Goal: Information Seeking & Learning: Find specific fact

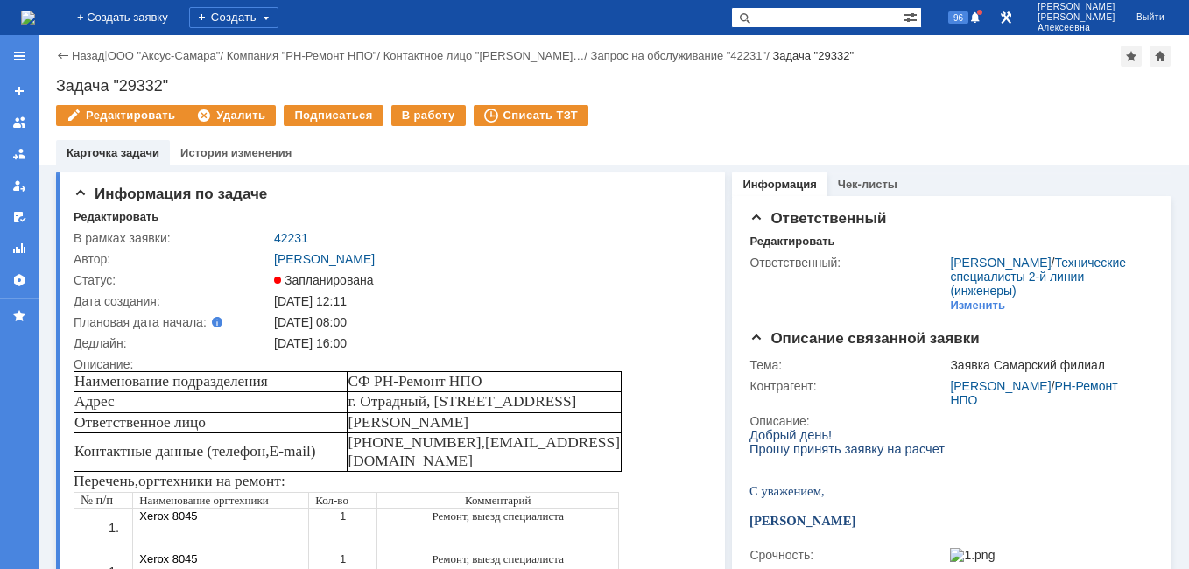
click at [847, 11] on input "text" at bounding box center [817, 17] width 173 height 21
type input "41920"
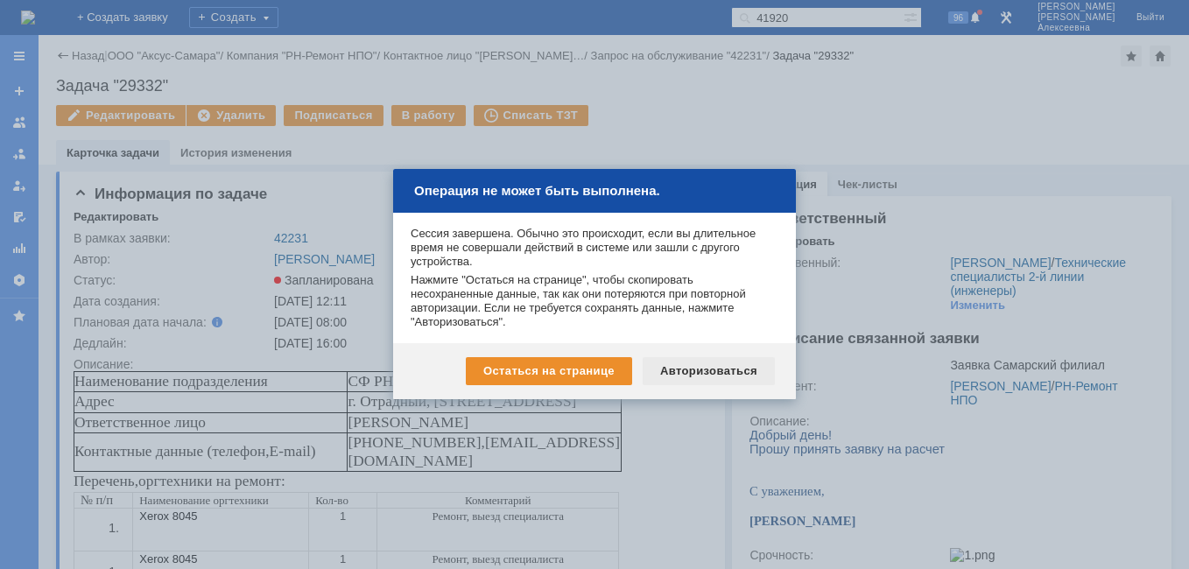
click at [697, 366] on div "Авторизоваться" at bounding box center [709, 371] width 132 height 28
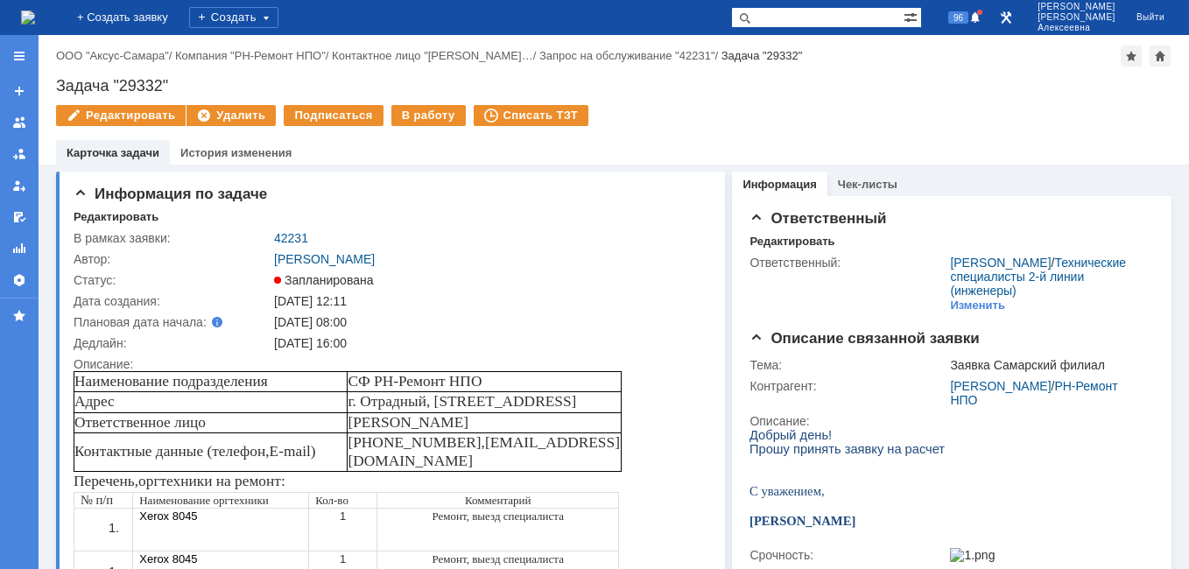
click at [831, 11] on input "text" at bounding box center [817, 17] width 173 height 21
type input "41920"
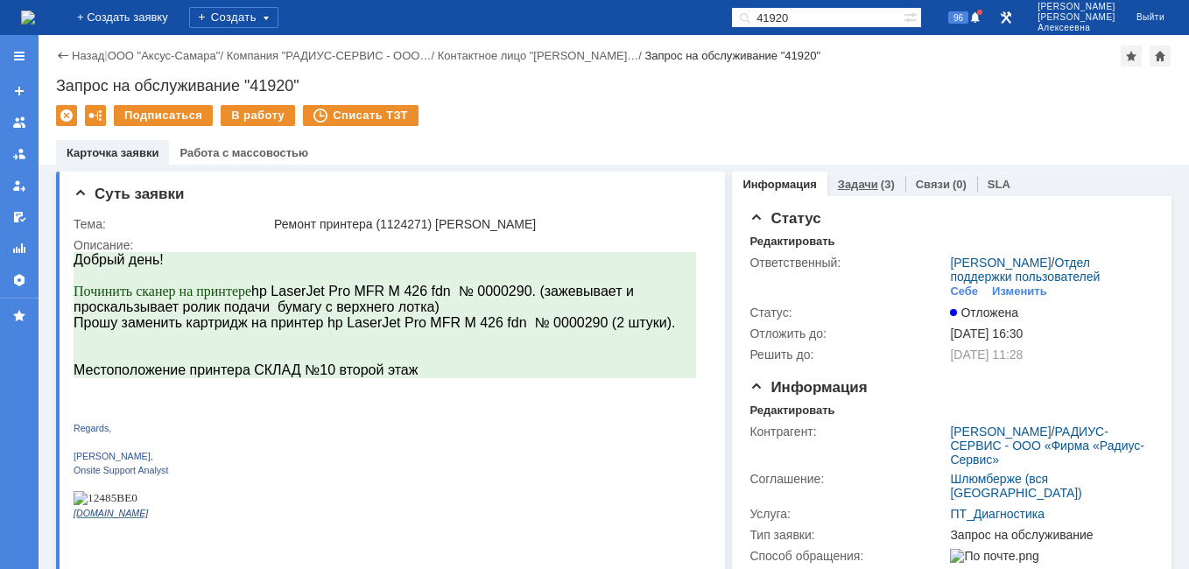
click at [841, 180] on link "Задачи" at bounding box center [858, 184] width 40 height 13
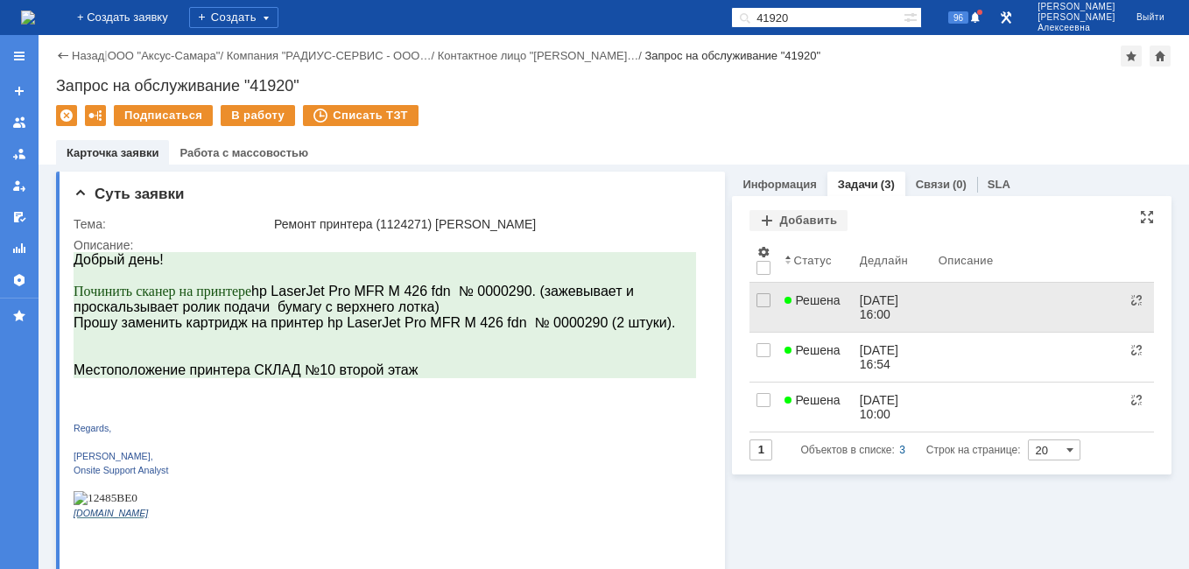
click at [820, 303] on span "Решена" at bounding box center [812, 300] width 55 height 14
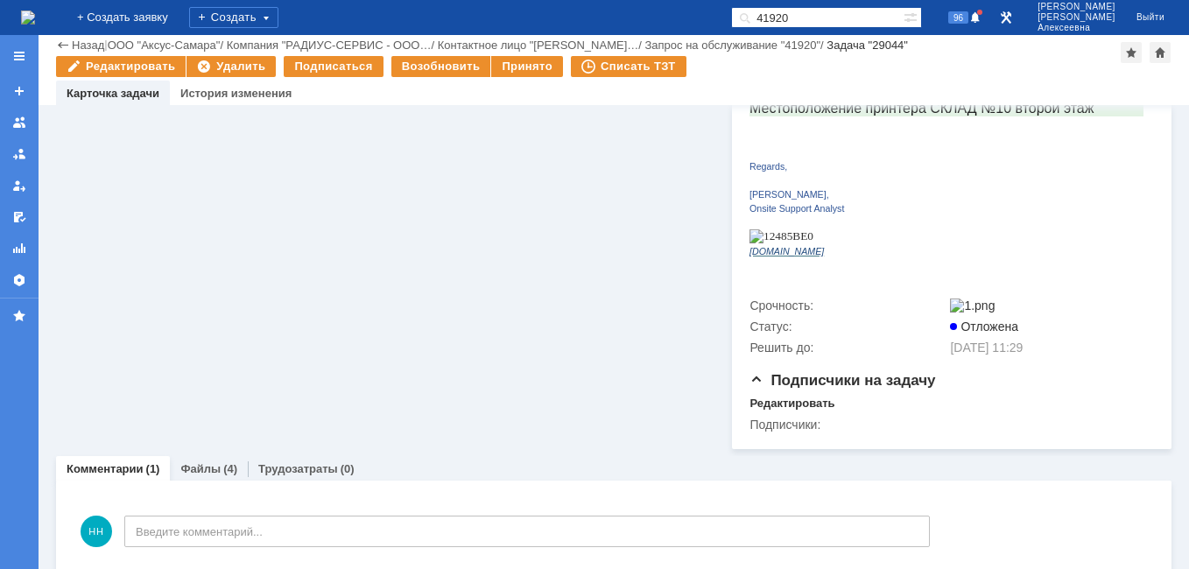
scroll to position [520, 0]
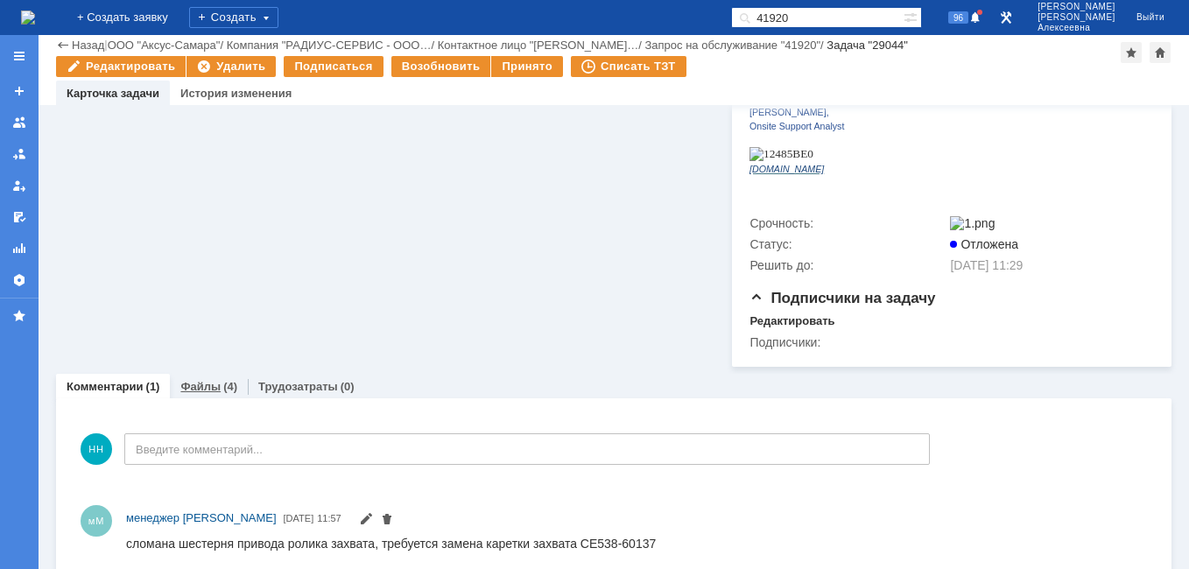
click at [204, 380] on link "Файлы" at bounding box center [200, 386] width 40 height 13
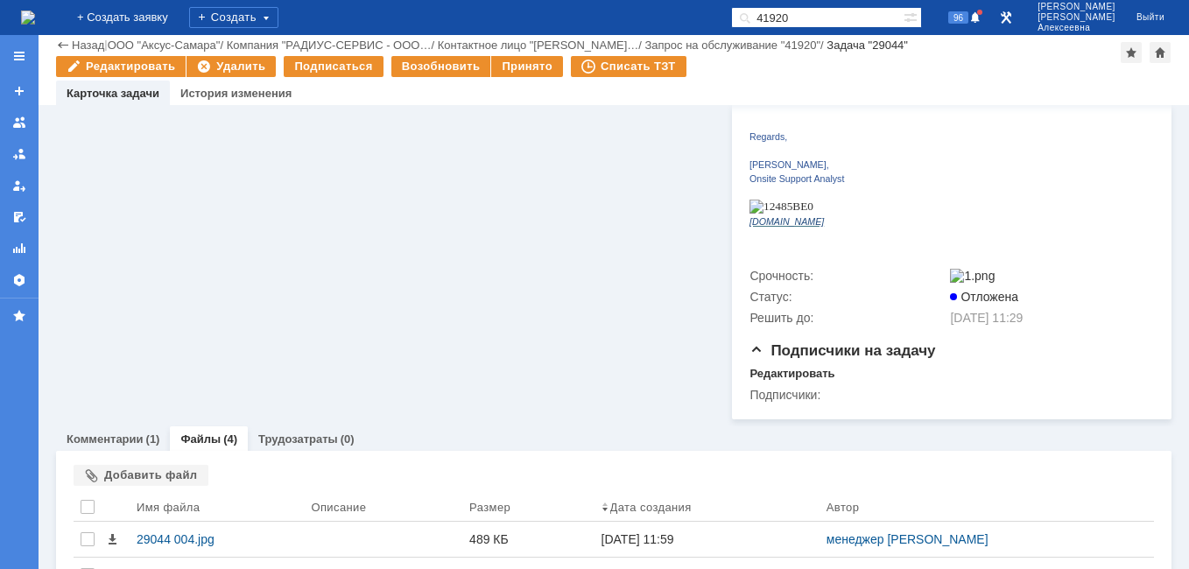
scroll to position [520, 0]
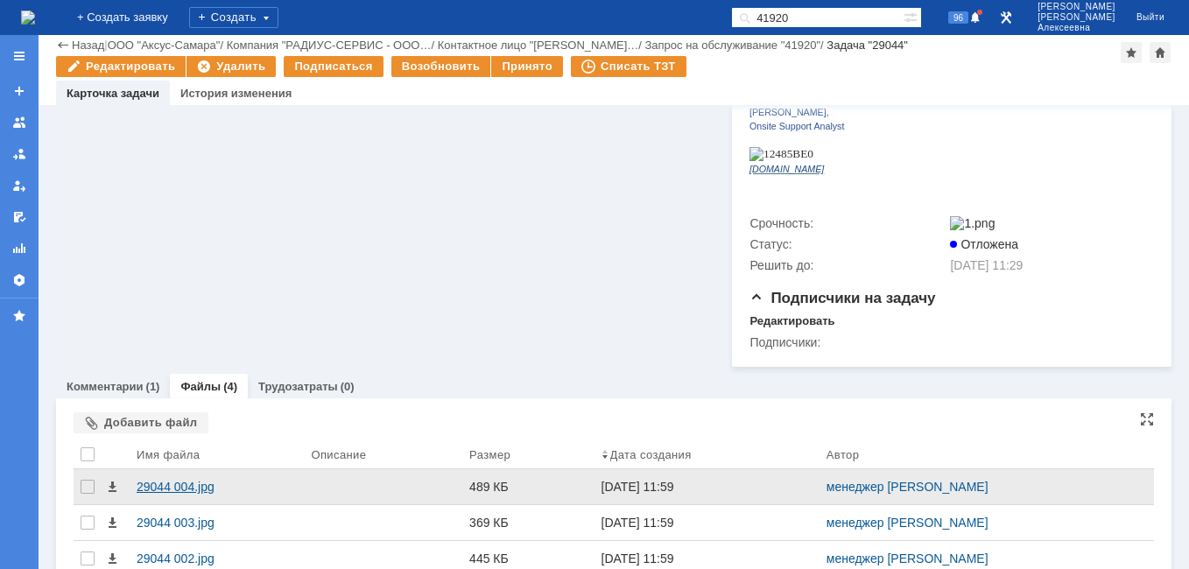
click at [147, 480] on div "29044 004.jpg" at bounding box center [217, 487] width 160 height 14
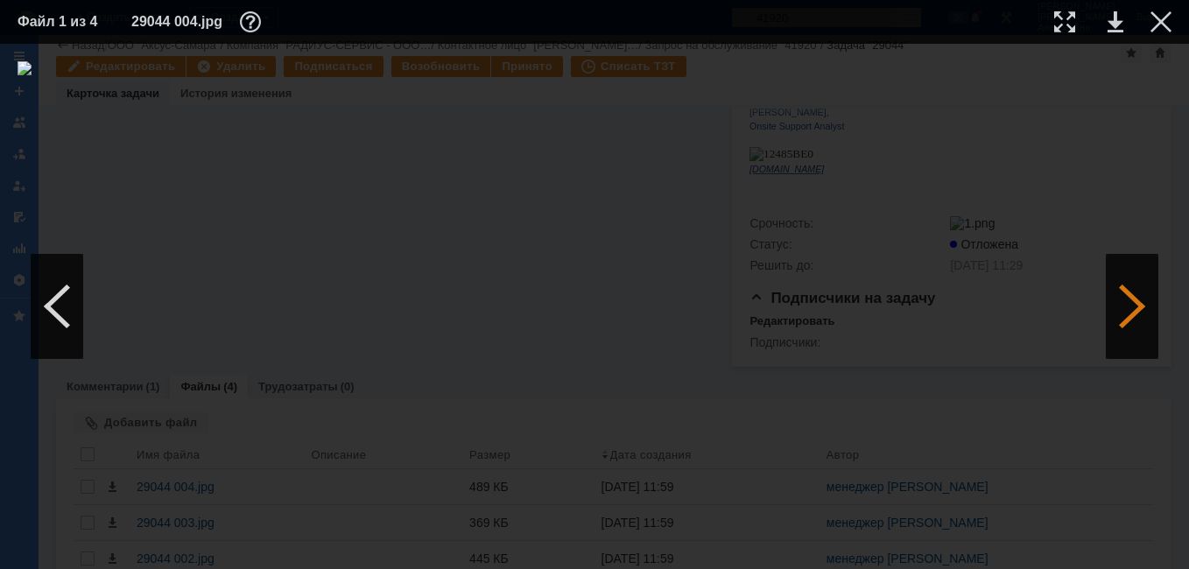
click at [1117, 295] on div at bounding box center [1132, 306] width 53 height 105
click at [1117, 25] on link at bounding box center [1116, 21] width 16 height 21
click at [1158, 11] on div at bounding box center [1161, 21] width 21 height 21
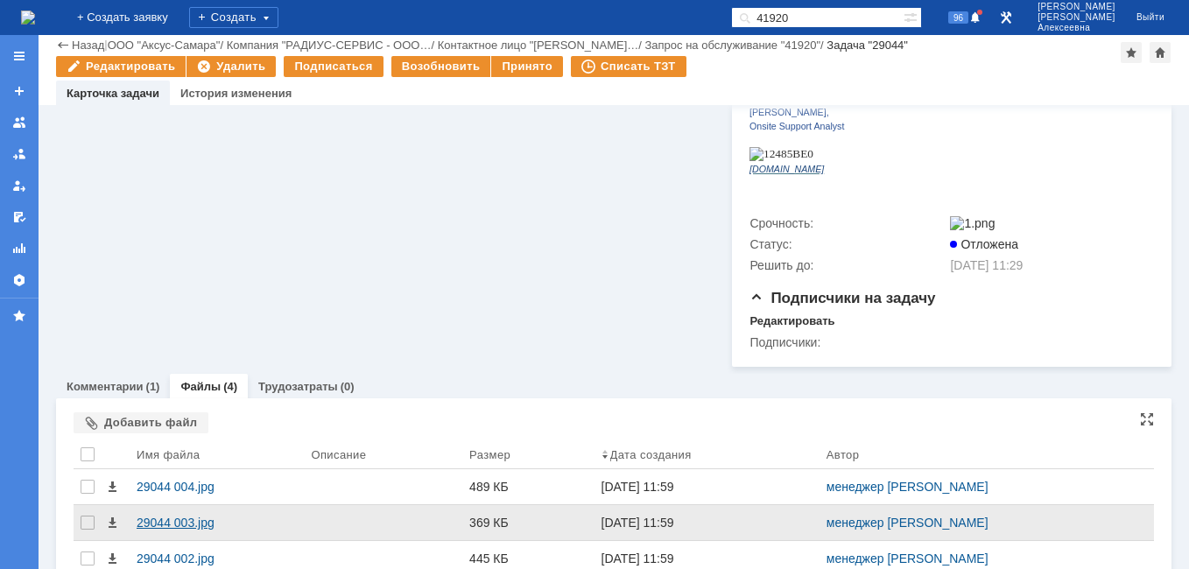
click at [149, 505] on div "29044 003.jpg" at bounding box center [217, 522] width 174 height 35
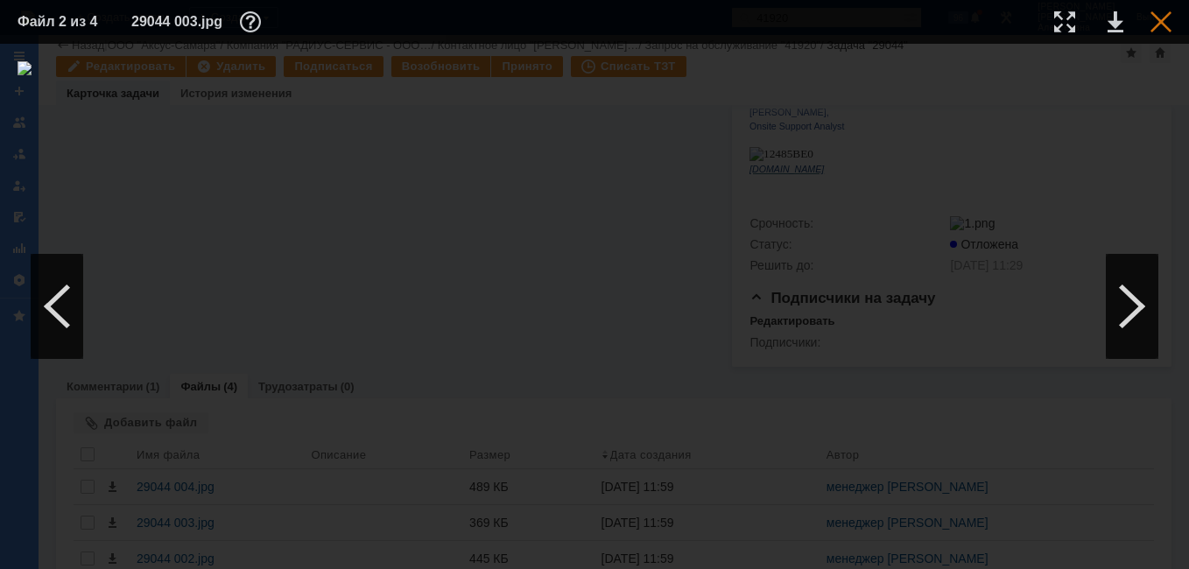
click at [1161, 18] on div at bounding box center [1161, 21] width 21 height 21
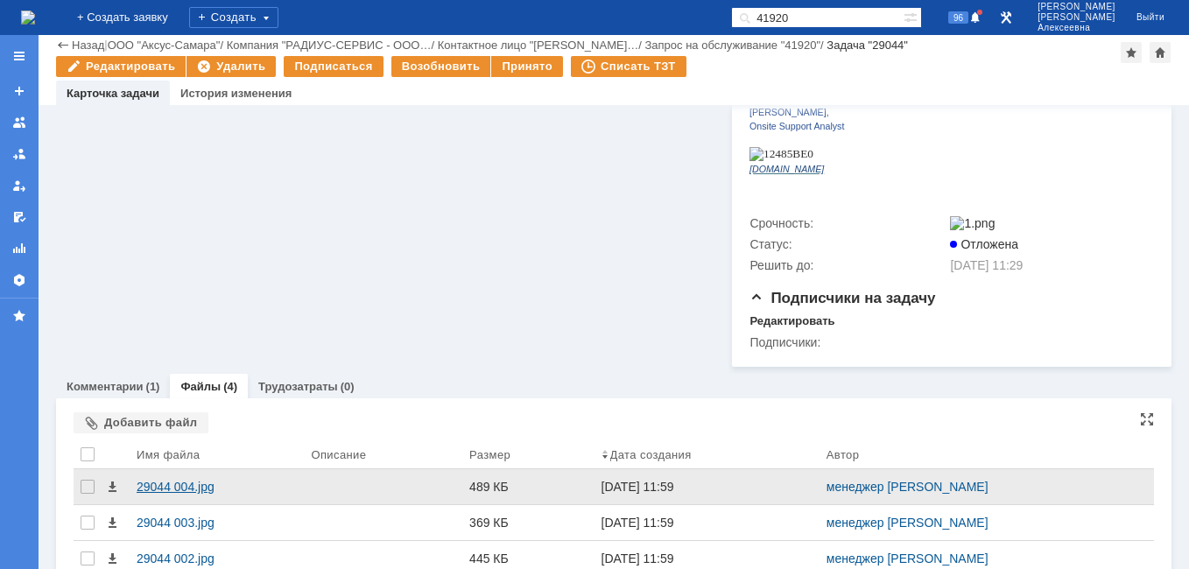
click at [170, 480] on div "29044 004.jpg" at bounding box center [217, 487] width 160 height 14
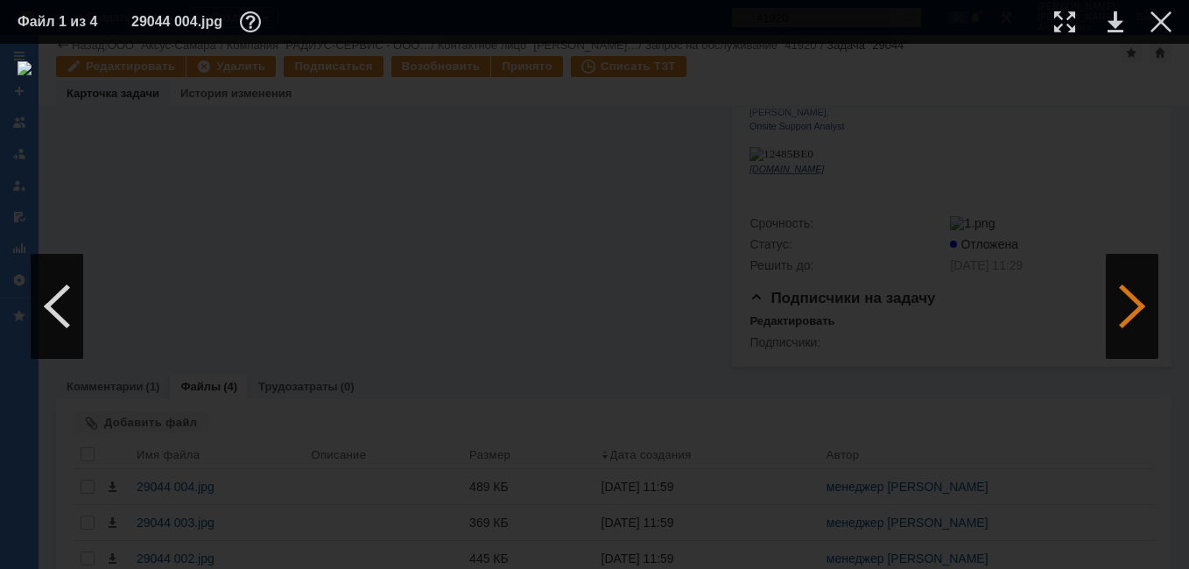
click at [1140, 303] on div at bounding box center [1132, 306] width 53 height 105
click at [1140, 302] on div at bounding box center [1132, 306] width 53 height 105
click at [1114, 21] on link at bounding box center [1116, 21] width 16 height 21
click at [1166, 18] on div at bounding box center [1161, 21] width 21 height 21
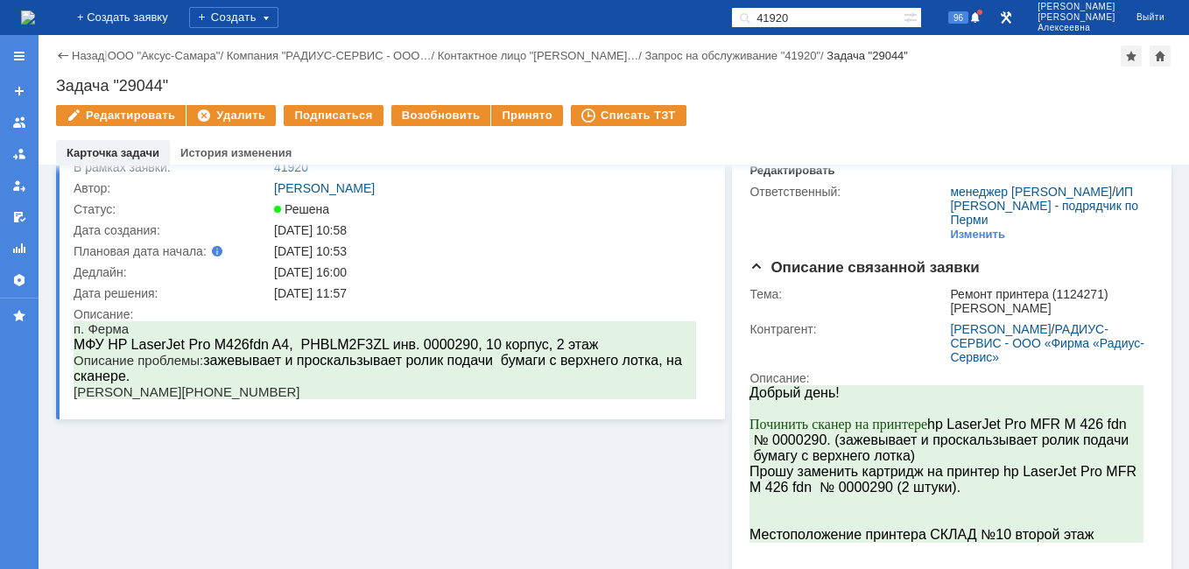
scroll to position [0, 0]
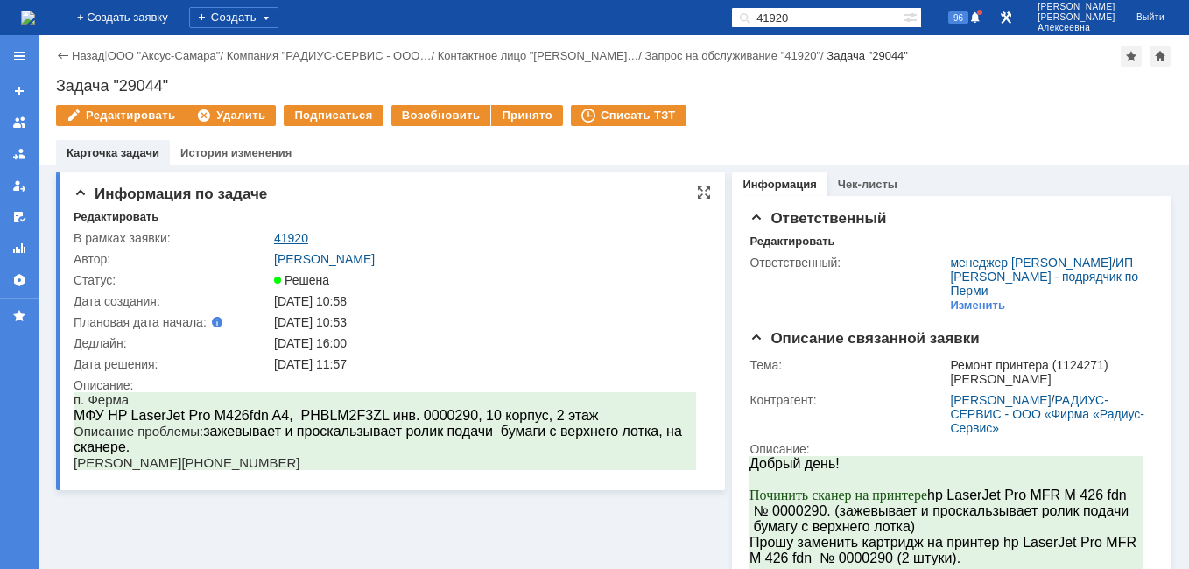
click at [288, 241] on link "41920" at bounding box center [291, 238] width 34 height 14
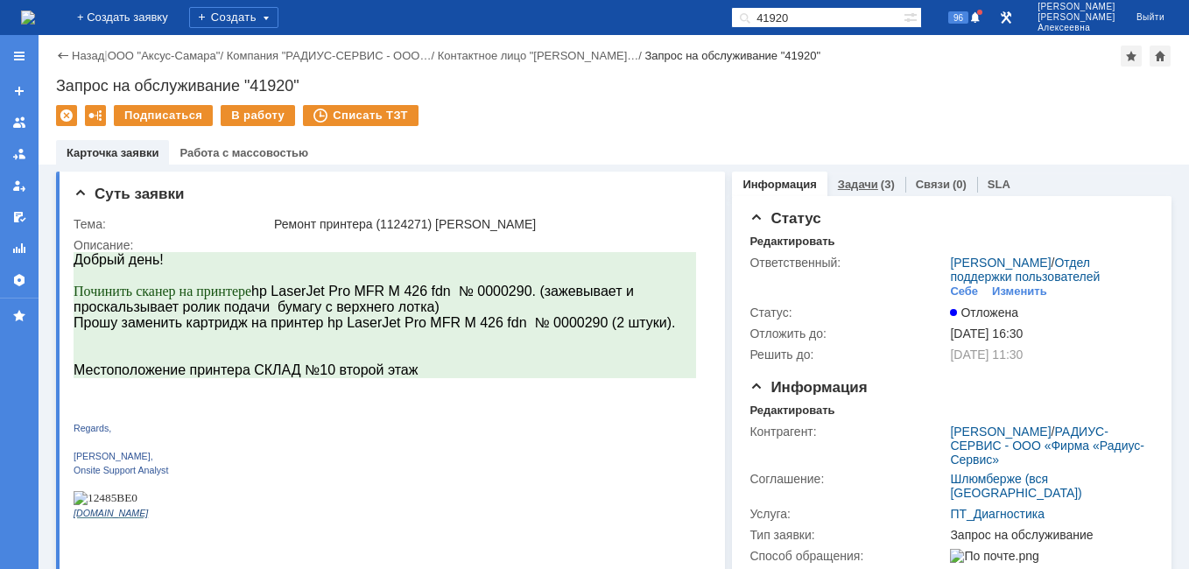
click at [855, 180] on link "Задачи" at bounding box center [858, 184] width 40 height 13
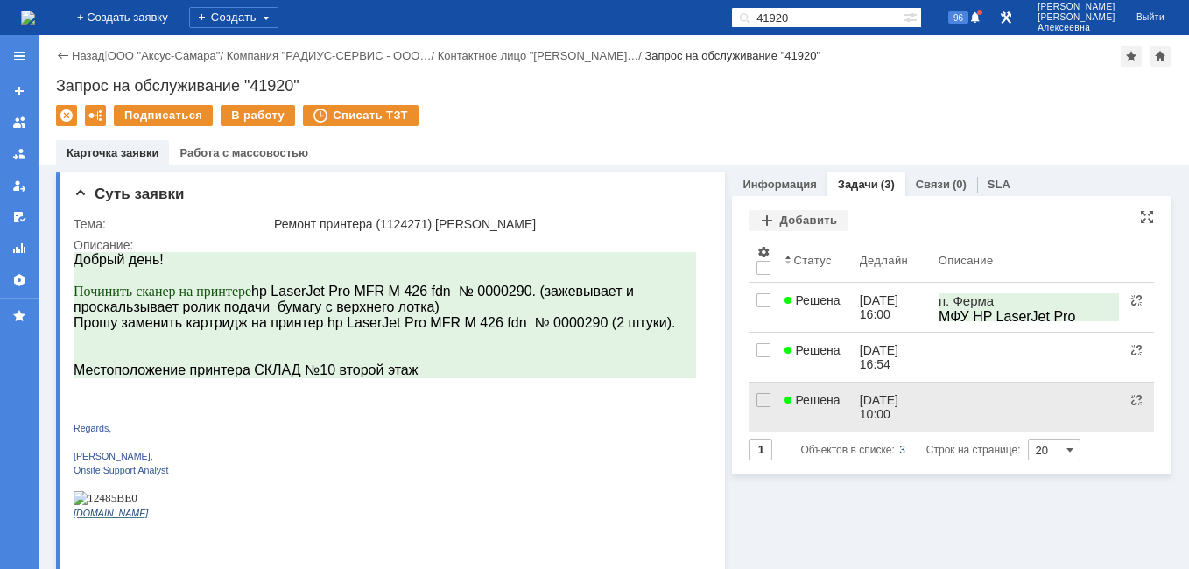
click at [823, 407] on link "Решена" at bounding box center [815, 407] width 74 height 49
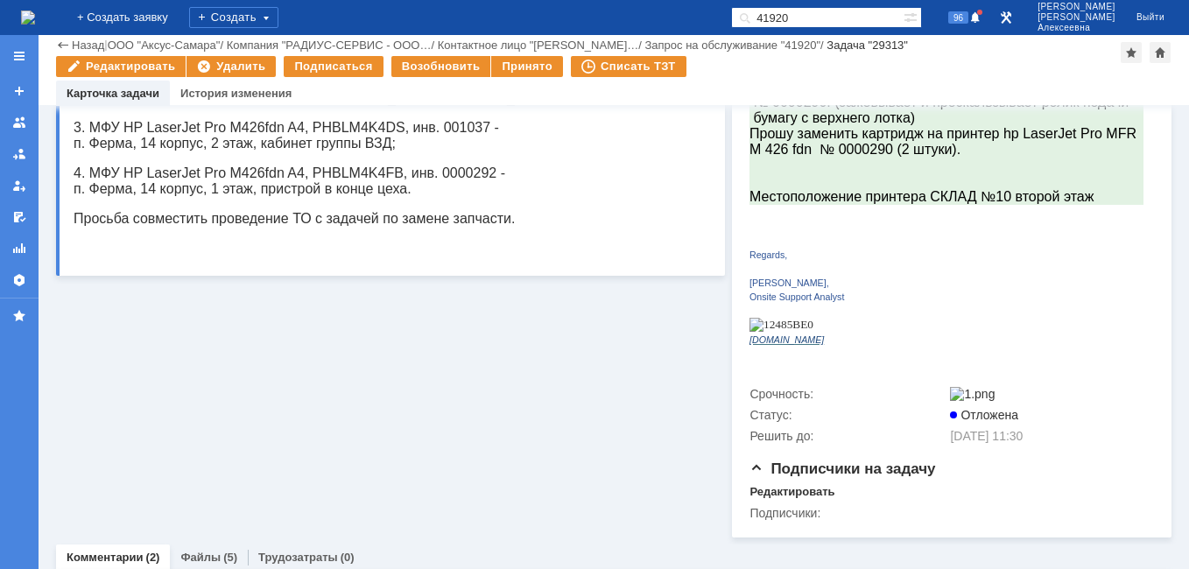
scroll to position [350, 0]
click at [187, 550] on link "Файлы" at bounding box center [200, 556] width 40 height 13
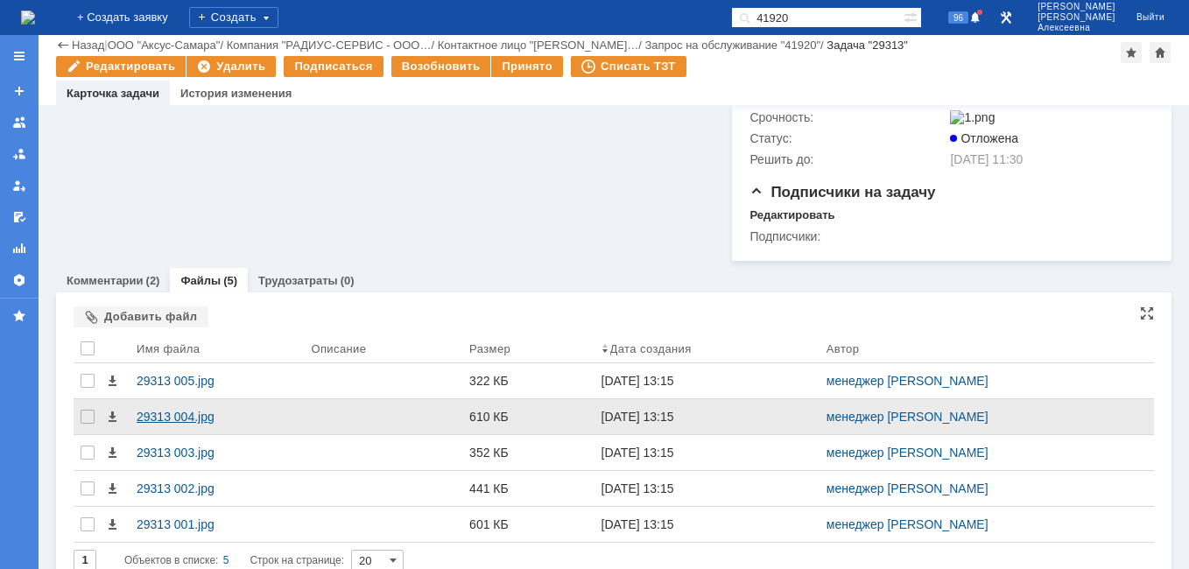
scroll to position [628, 0]
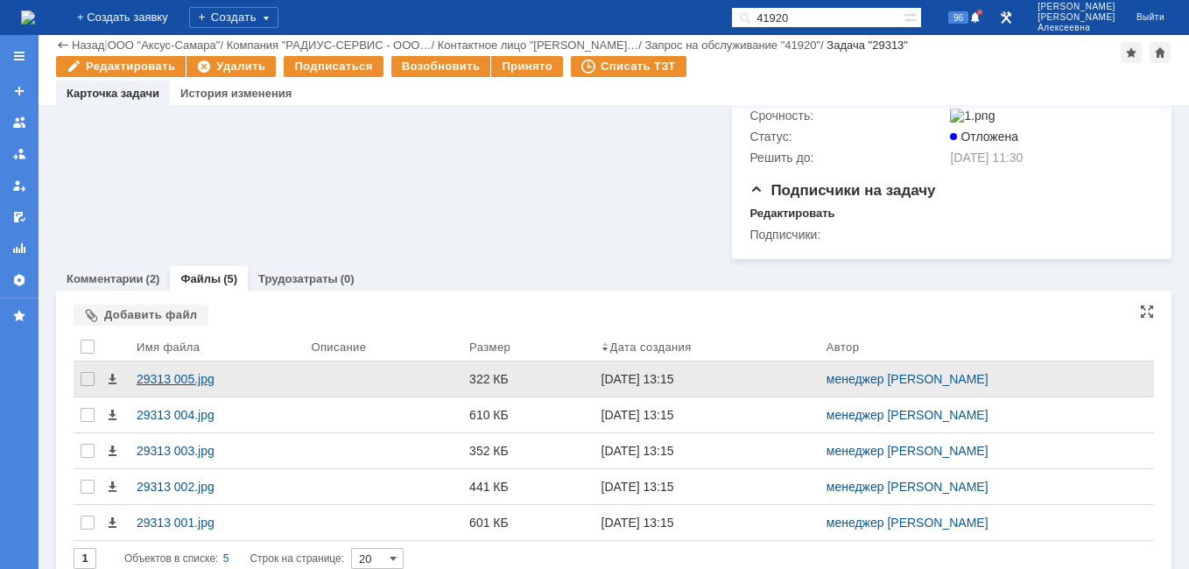
click at [175, 372] on div "29313 005.jpg" at bounding box center [217, 379] width 160 height 14
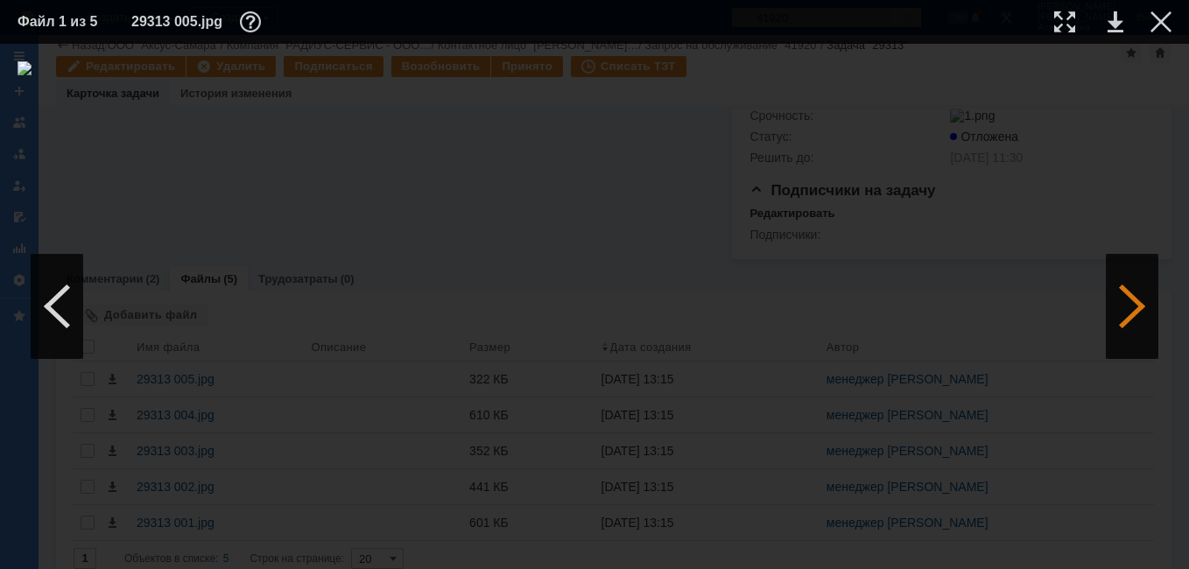
click at [1132, 306] on div at bounding box center [1132, 306] width 53 height 105
click at [68, 308] on div at bounding box center [57, 306] width 53 height 105
click at [1141, 299] on div at bounding box center [1132, 306] width 53 height 105
click at [1163, 30] on div at bounding box center [1161, 21] width 21 height 21
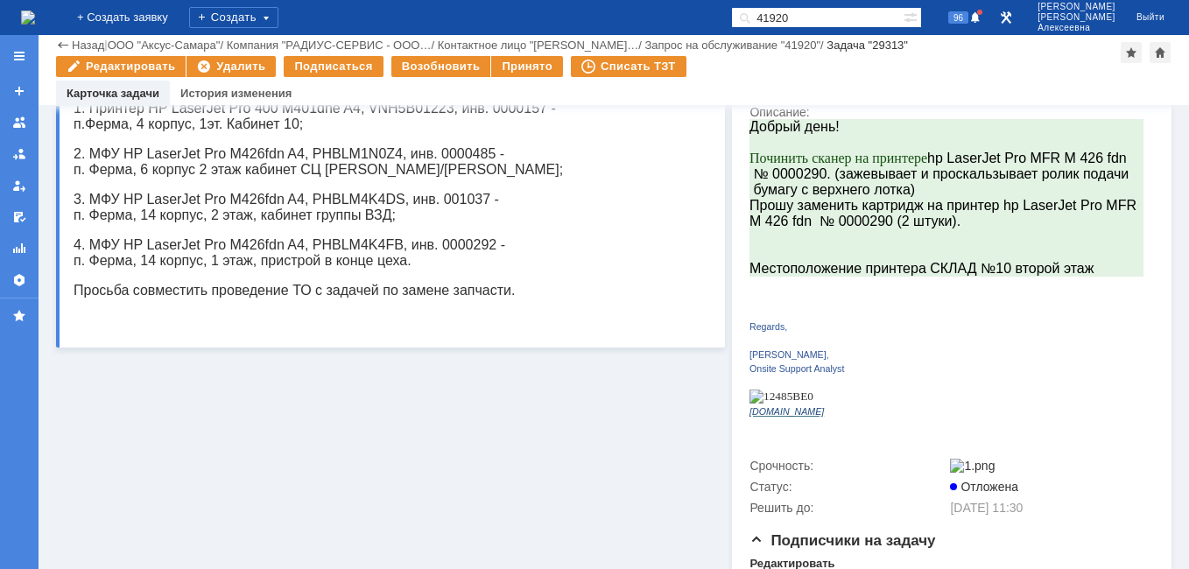
scroll to position [0, 0]
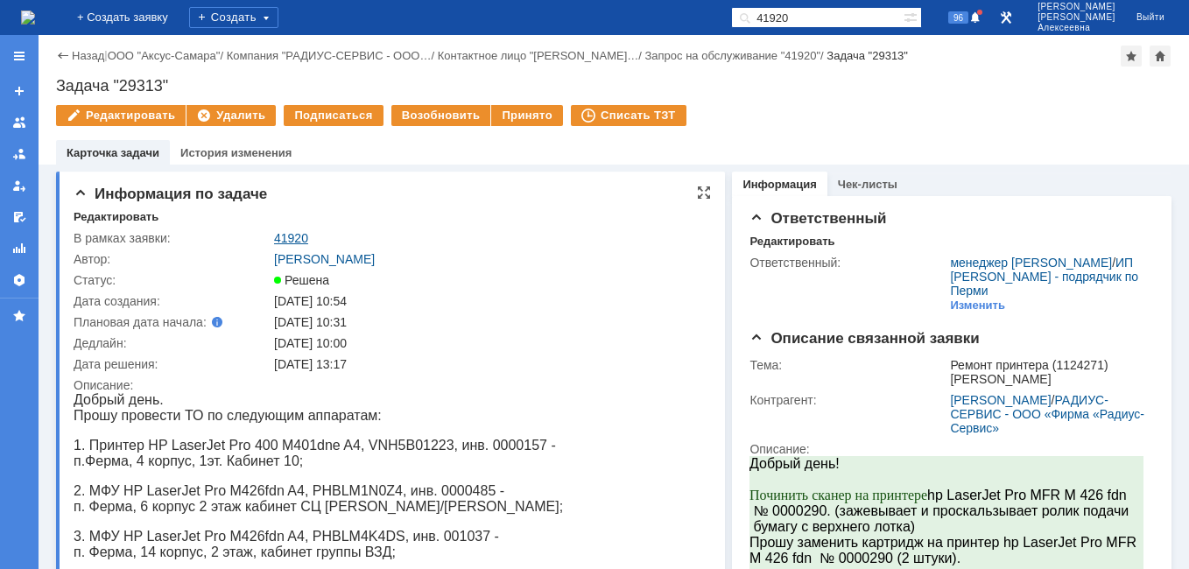
click at [287, 239] on link "41920" at bounding box center [291, 238] width 34 height 14
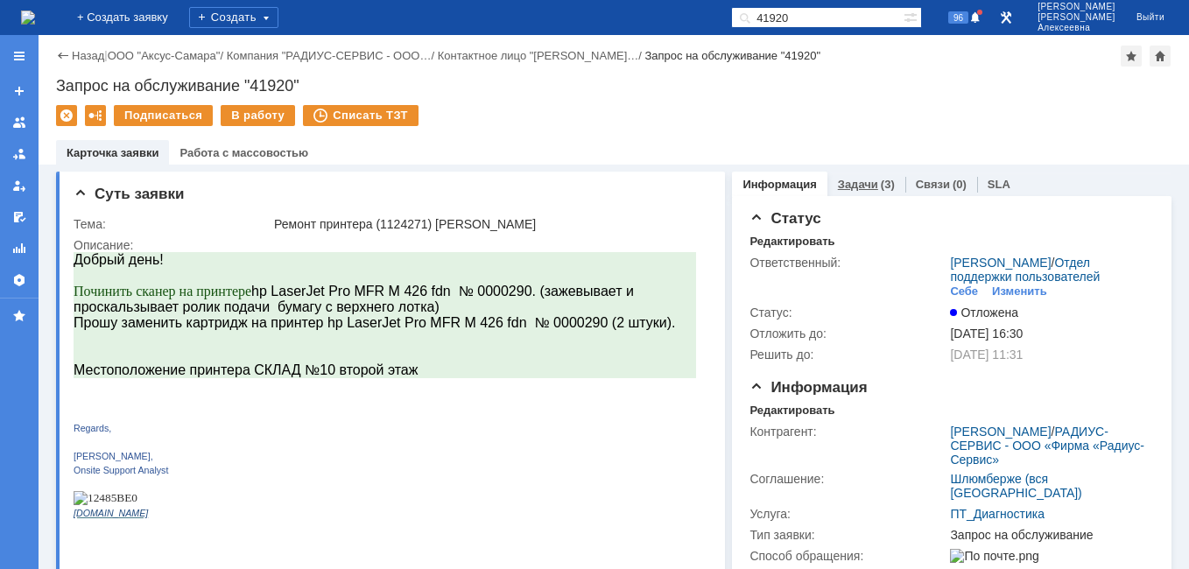
click at [858, 180] on link "Задачи" at bounding box center [858, 184] width 40 height 13
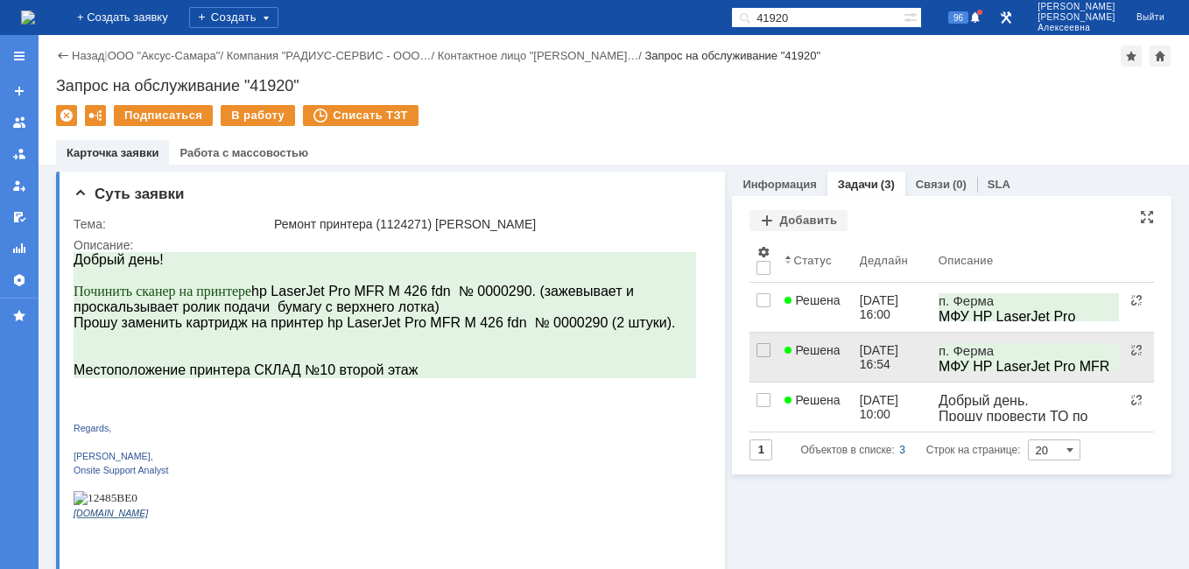
click at [814, 356] on span "Решена" at bounding box center [812, 350] width 55 height 14
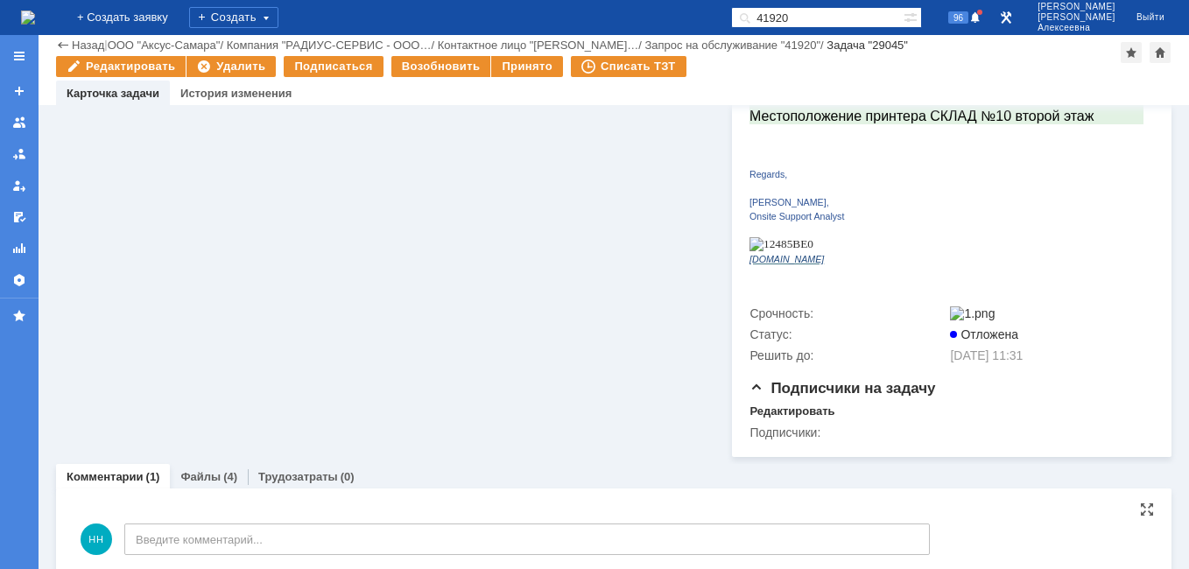
scroll to position [521, 0]
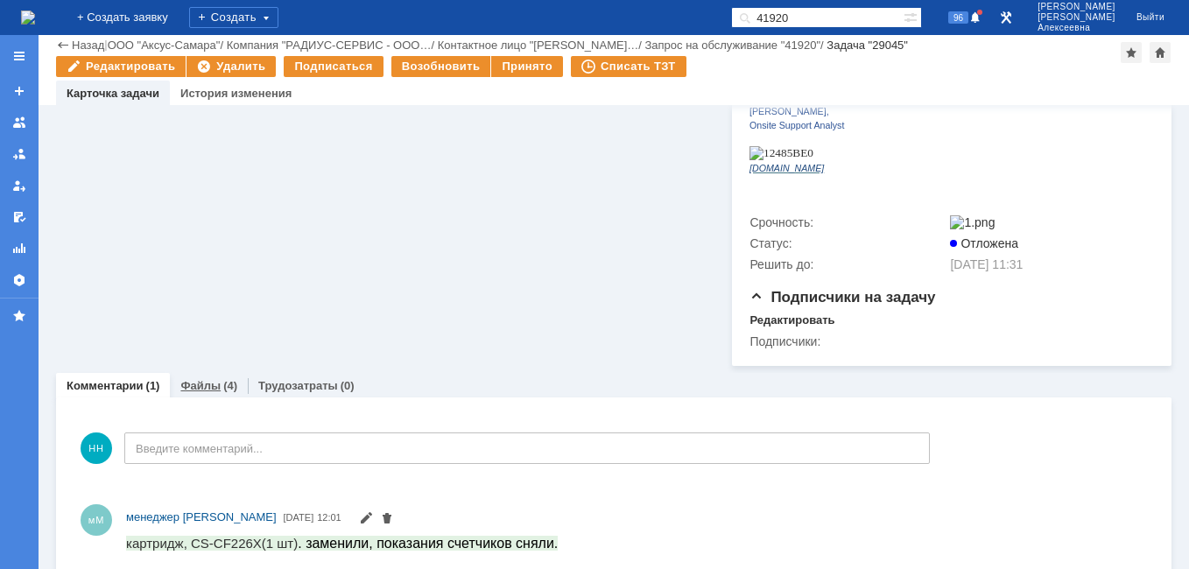
click at [207, 379] on link "Файлы" at bounding box center [200, 385] width 40 height 13
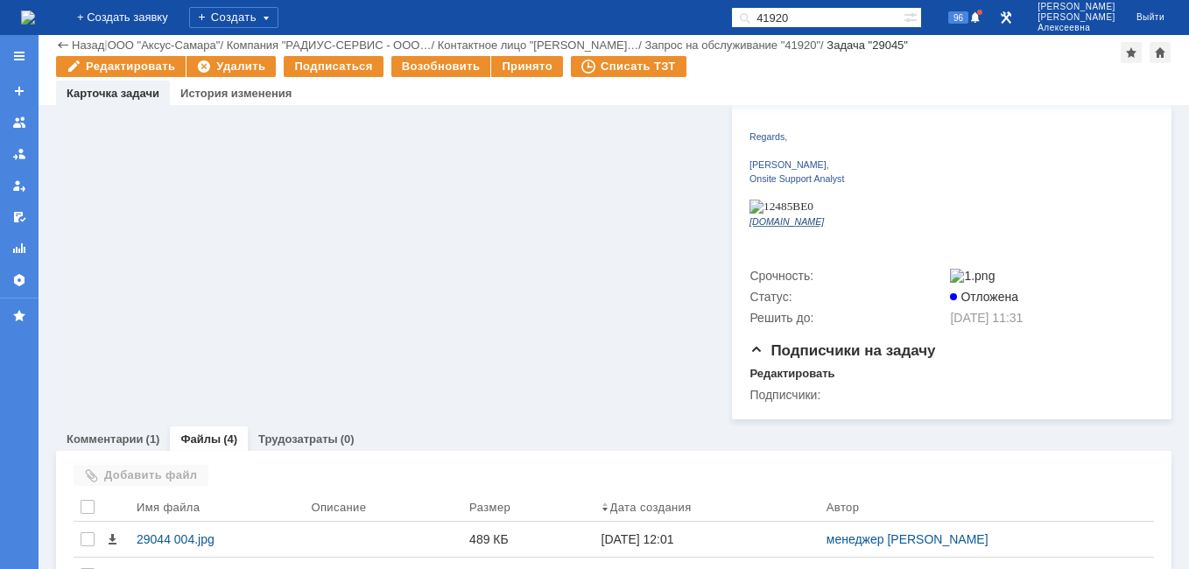
scroll to position [521, 0]
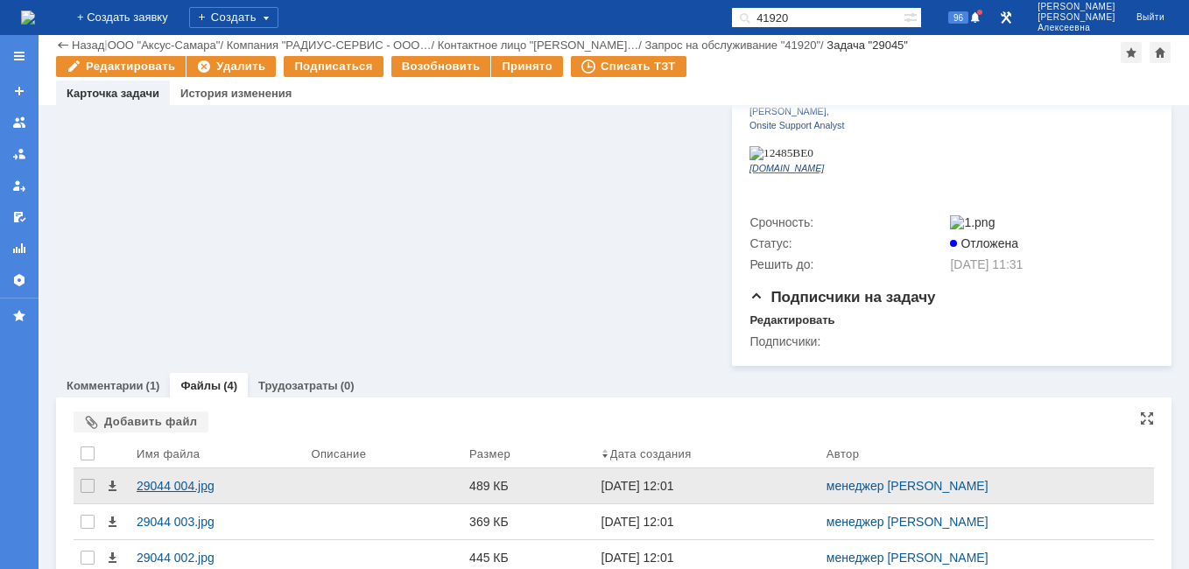
click at [167, 479] on div "29044 004.jpg" at bounding box center [217, 486] width 160 height 14
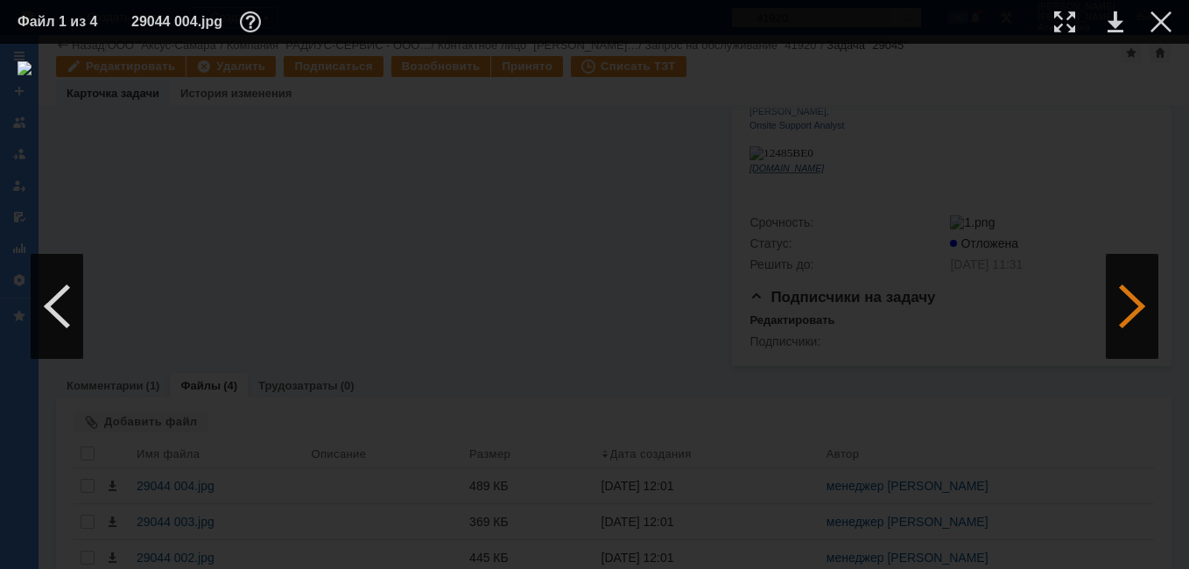
click at [1138, 296] on div at bounding box center [1132, 306] width 53 height 105
click at [1164, 24] on div at bounding box center [1161, 21] width 21 height 21
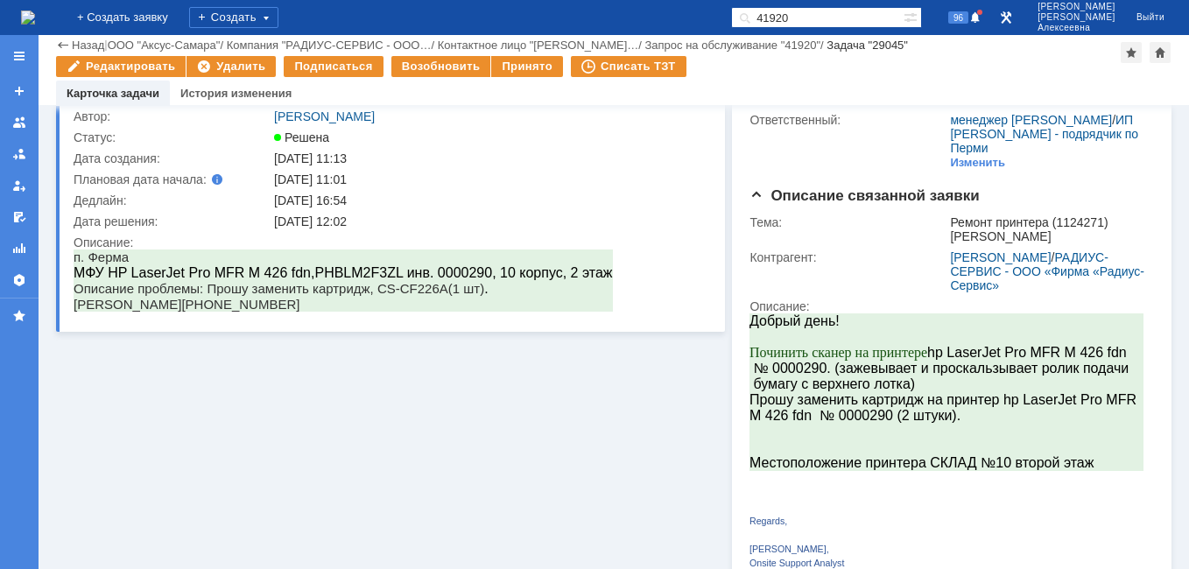
scroll to position [0, 0]
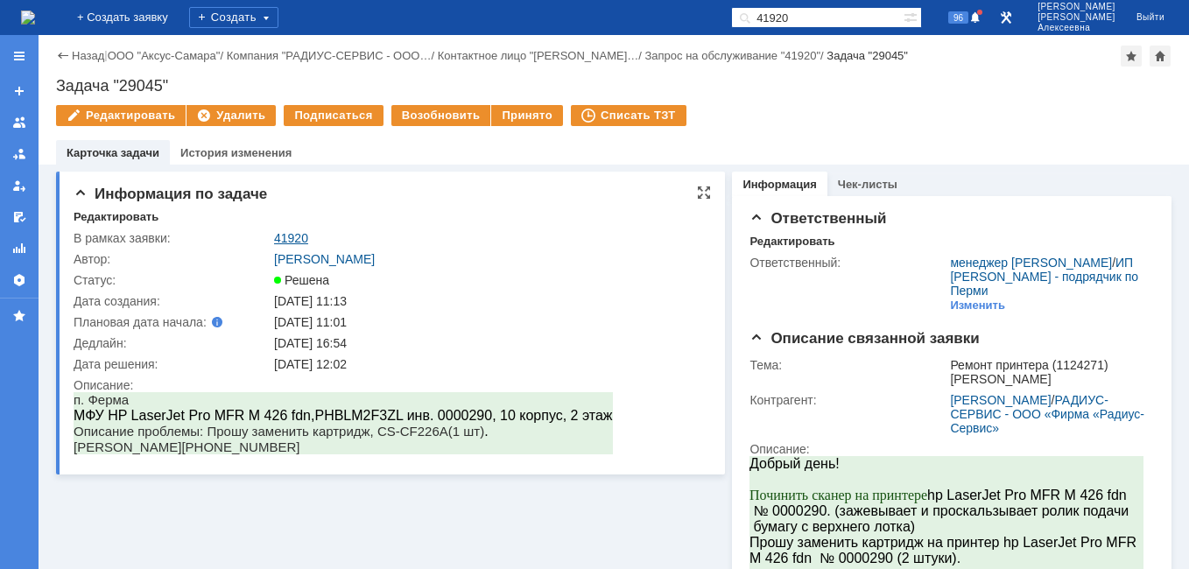
click at [293, 238] on link "41920" at bounding box center [291, 238] width 34 height 14
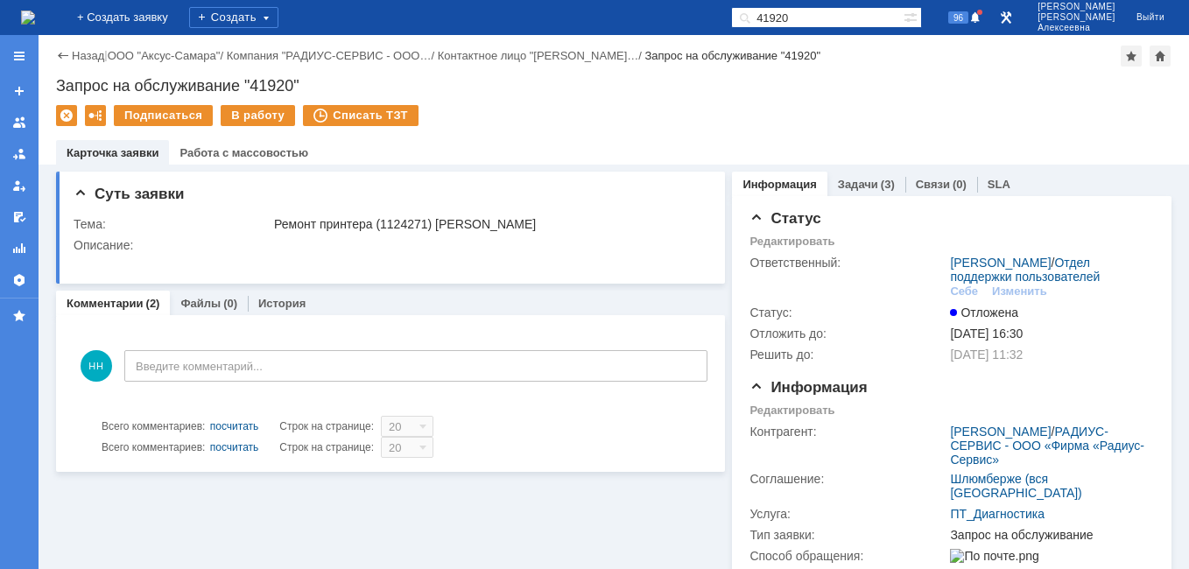
click at [846, 9] on input "41920" at bounding box center [817, 17] width 173 height 21
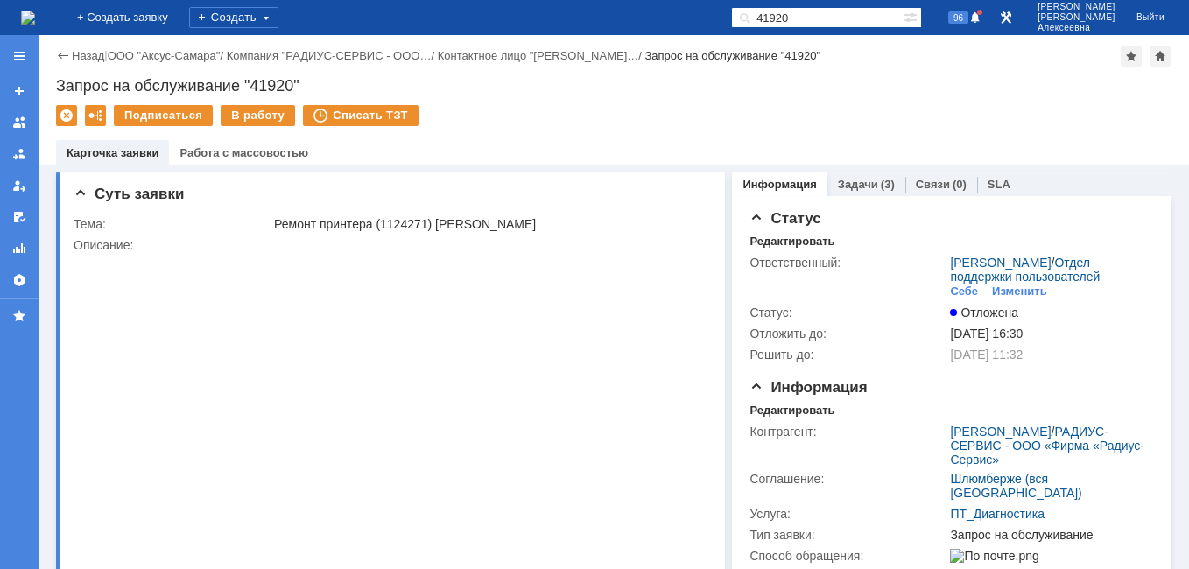
click at [846, 9] on input "41920" at bounding box center [817, 17] width 173 height 21
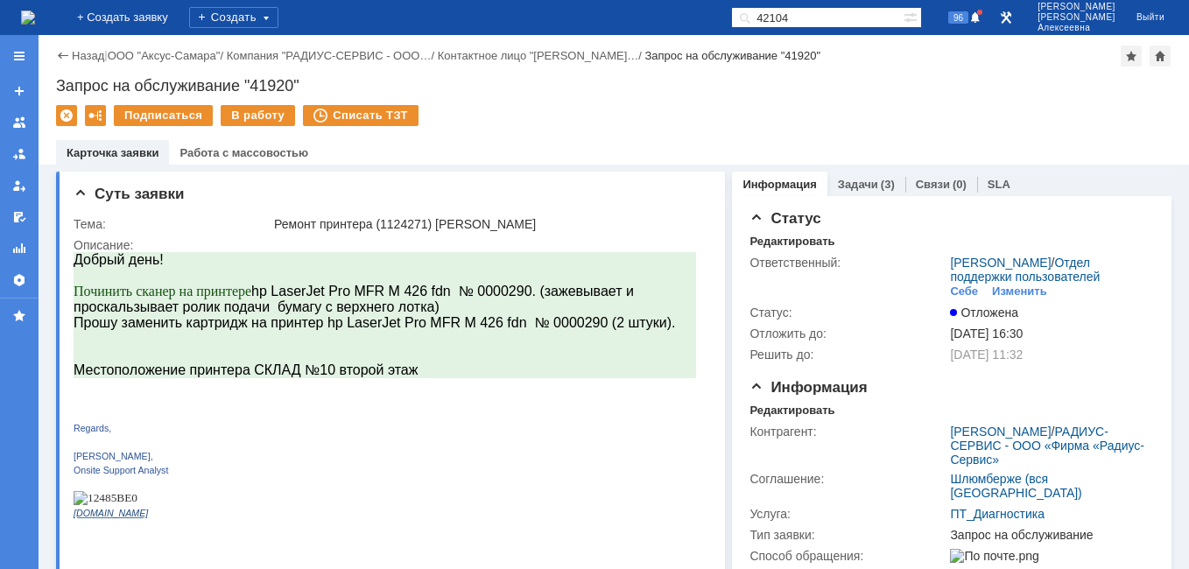
type input "42104"
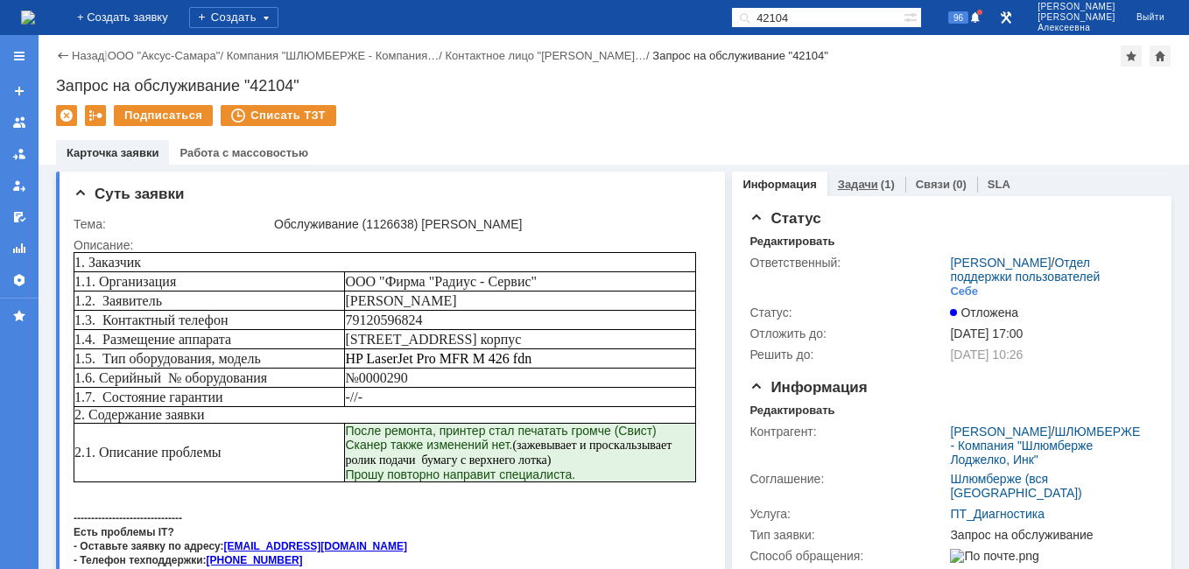
click at [860, 181] on link "Задачи" at bounding box center [858, 184] width 40 height 13
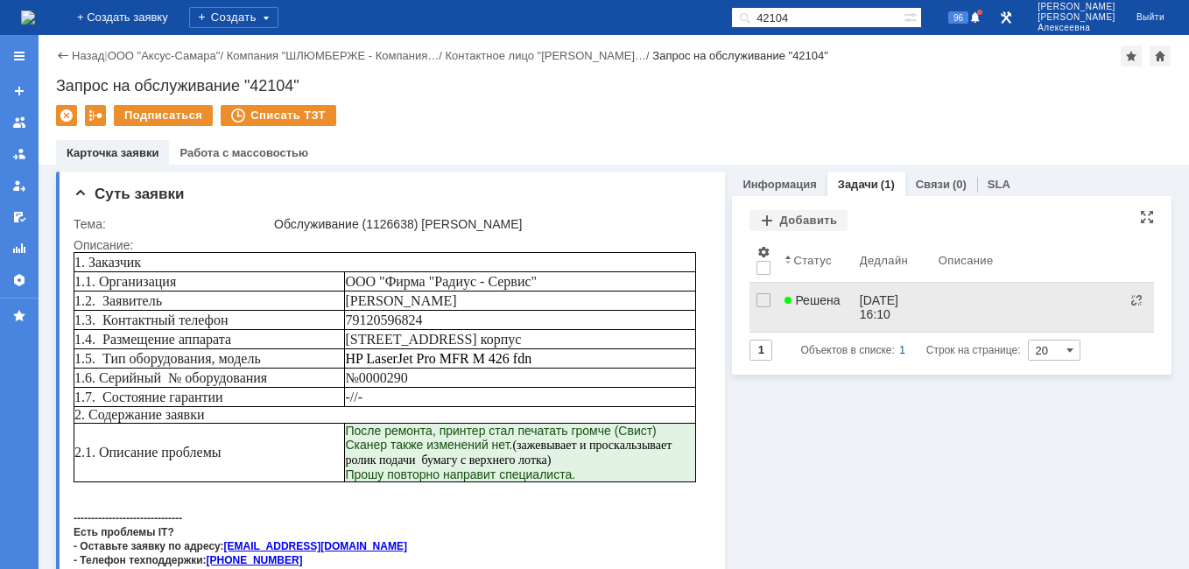
click at [813, 298] on span "Решена" at bounding box center [812, 300] width 55 height 14
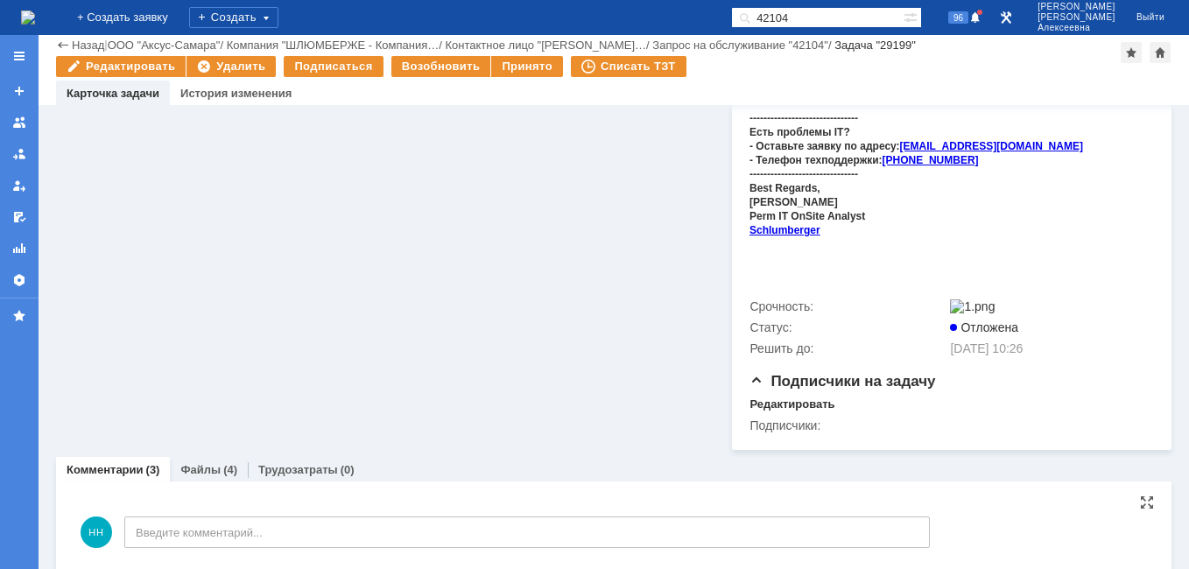
scroll to position [926, 0]
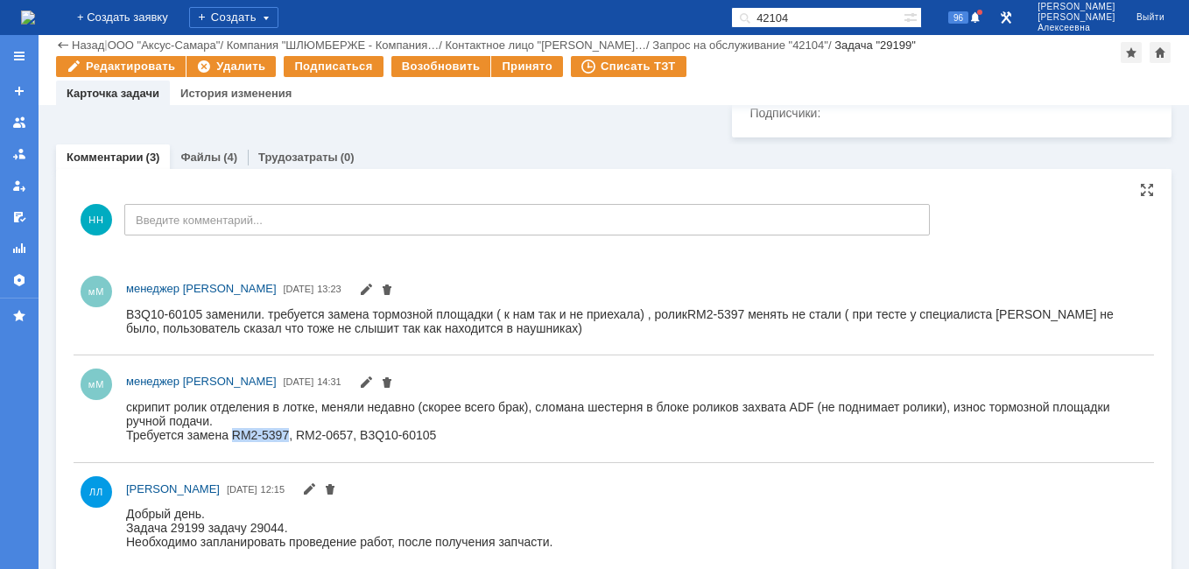
drag, startPoint x: 285, startPoint y: 433, endPoint x: 232, endPoint y: 437, distance: 53.5
click at [232, 437] on div "Требуется замена RM2-5397, RM2-0657, B3Q10-60105" at bounding box center [629, 434] width 1007 height 14
copy div "RM2-5397"
drag, startPoint x: 348, startPoint y: 433, endPoint x: 294, endPoint y: 436, distance: 53.5
click at [294, 436] on div "Требуется замена RM2-5397, RM2-0657, B3Q10-60105" at bounding box center [629, 434] width 1007 height 14
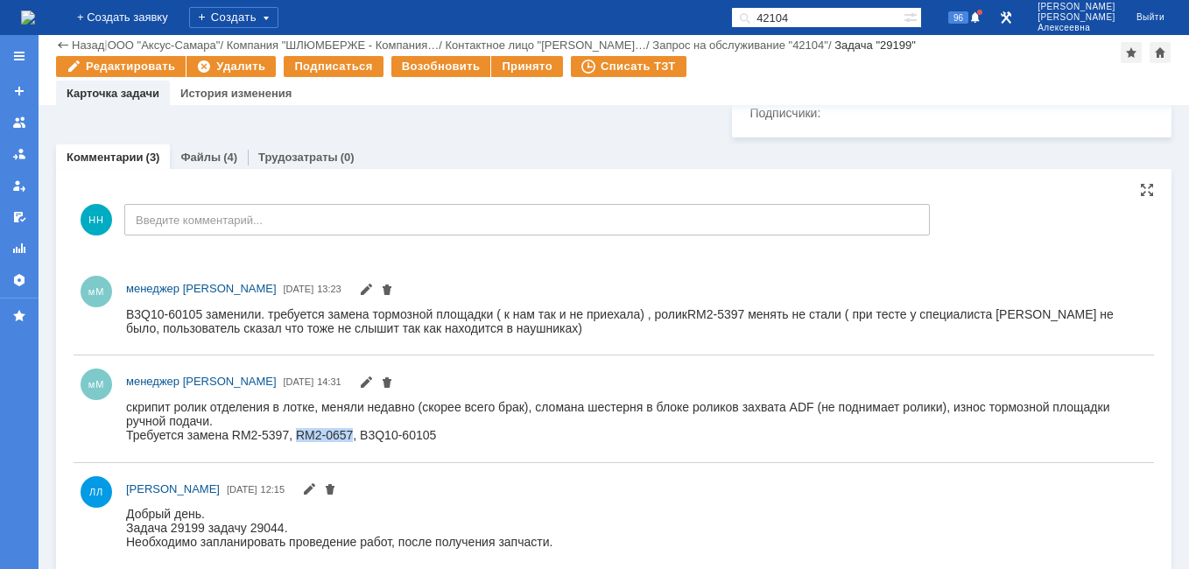
copy div "RM2-0657"
drag, startPoint x: 427, startPoint y: 434, endPoint x: 354, endPoint y: 437, distance: 73.6
click at [354, 437] on div "Требуется замена RM2-5397, RM2-0657, B3Q10-60105" at bounding box center [629, 434] width 1007 height 14
copy div "B3Q10-60105"
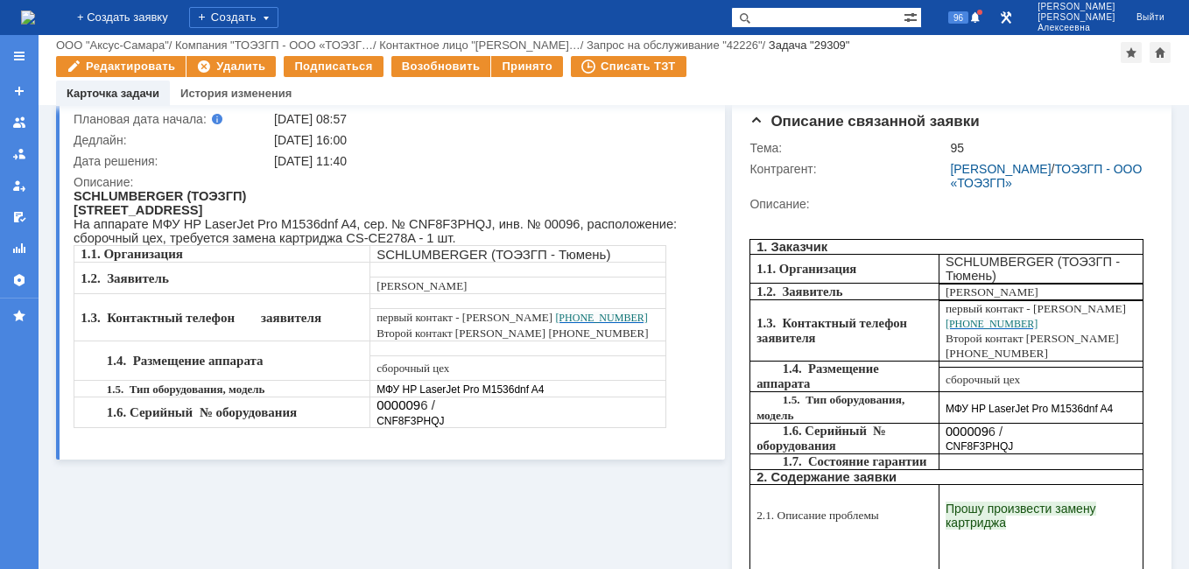
scroll to position [88, 0]
